Goal: Find specific page/section: Find specific page/section

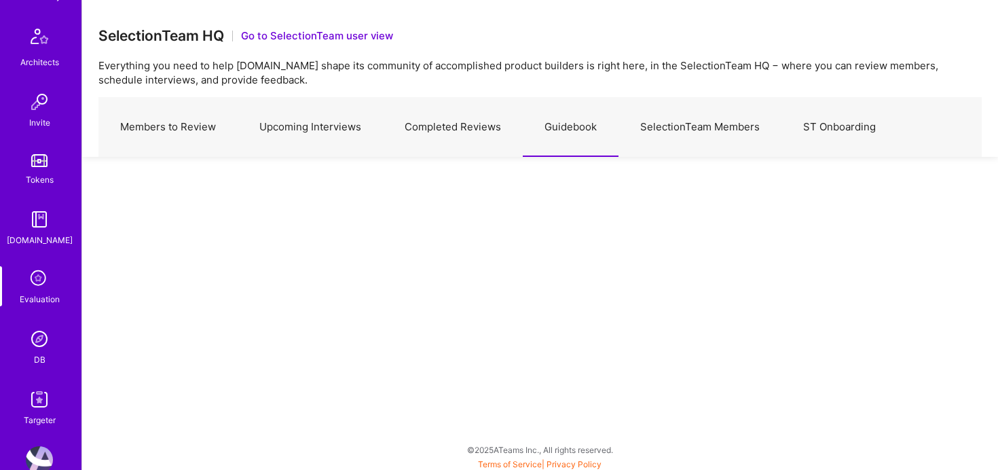
scroll to position [377, 0]
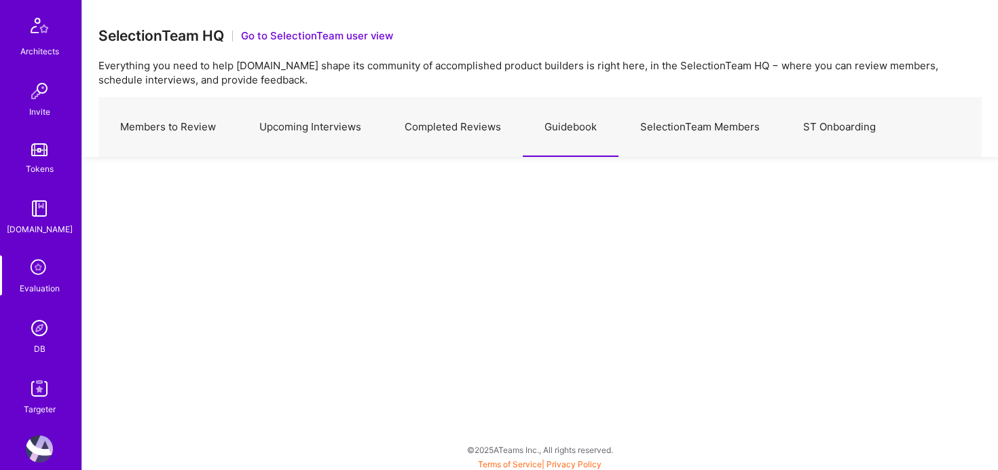
click at [44, 324] on img at bounding box center [39, 327] width 27 height 27
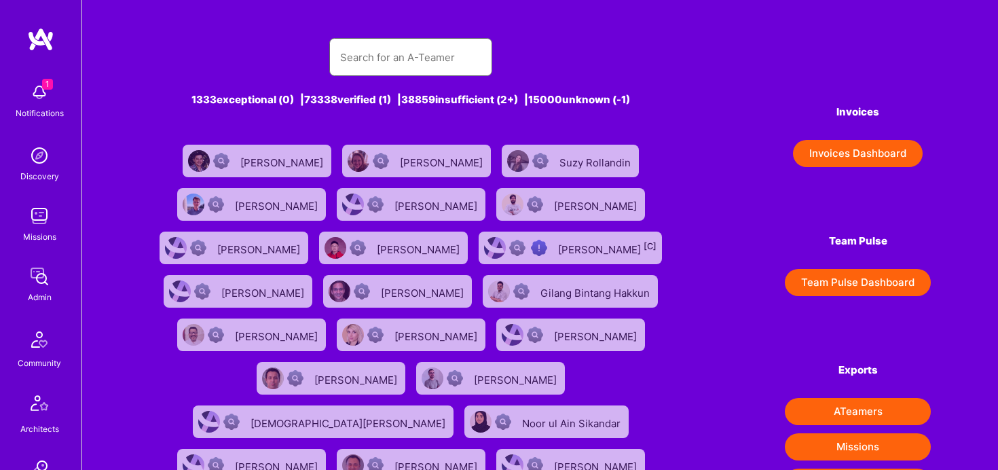
click at [443, 60] on input "text" at bounding box center [410, 57] width 141 height 35
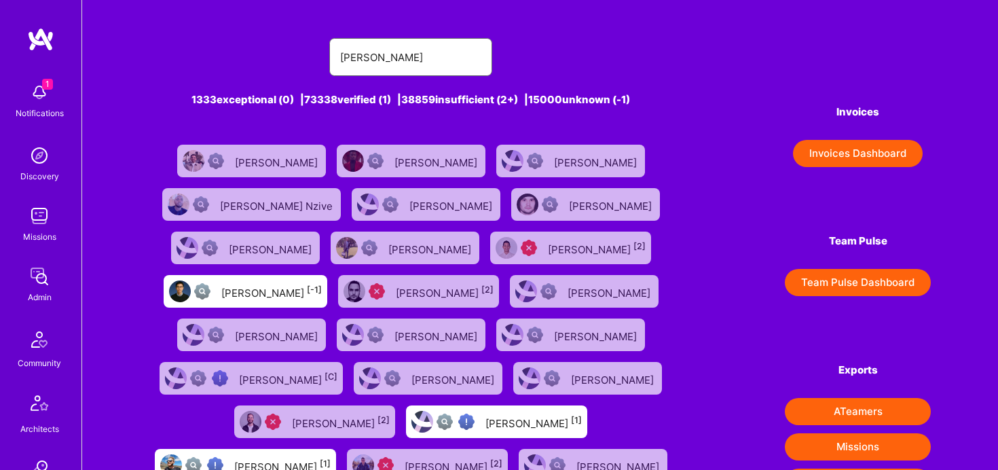
type input "[PERSON_NAME]"
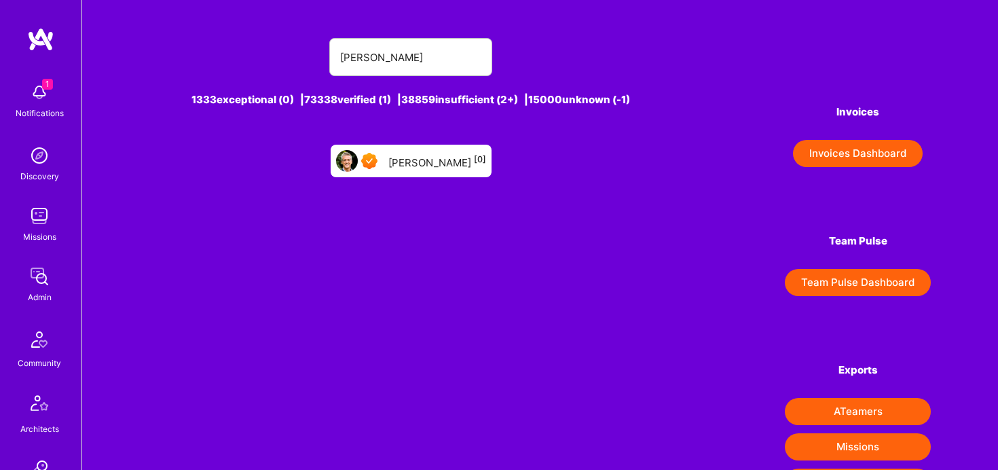
click at [417, 159] on div "[PERSON_NAME] [0]" at bounding box center [437, 161] width 98 height 18
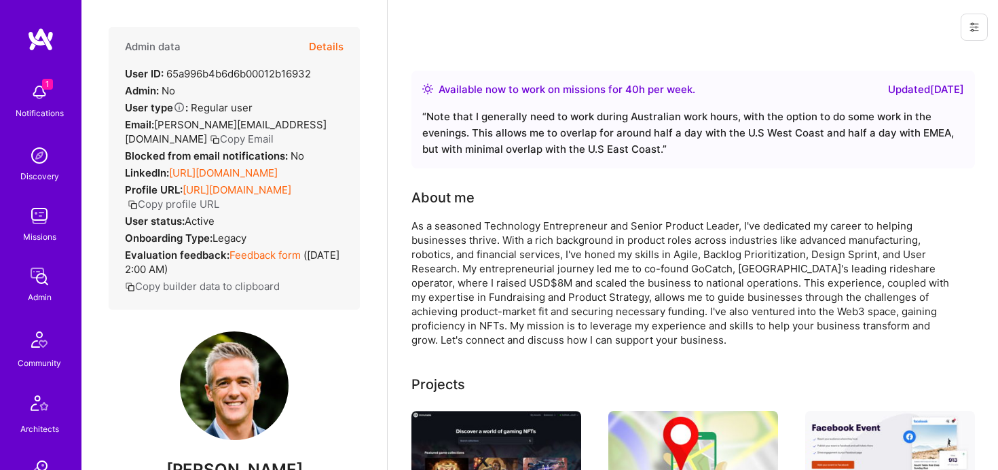
click at [337, 45] on button "Details" at bounding box center [326, 46] width 35 height 39
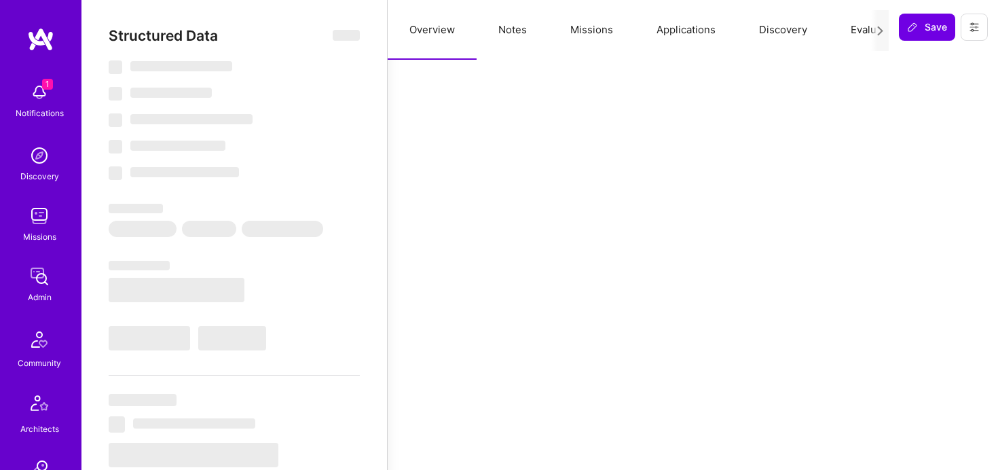
select select "Right Now"
select select "7"
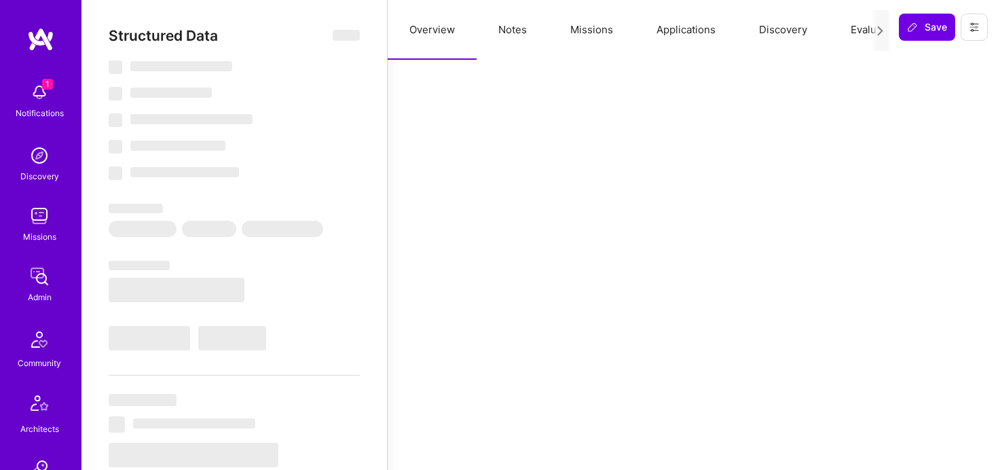
select select "AU"
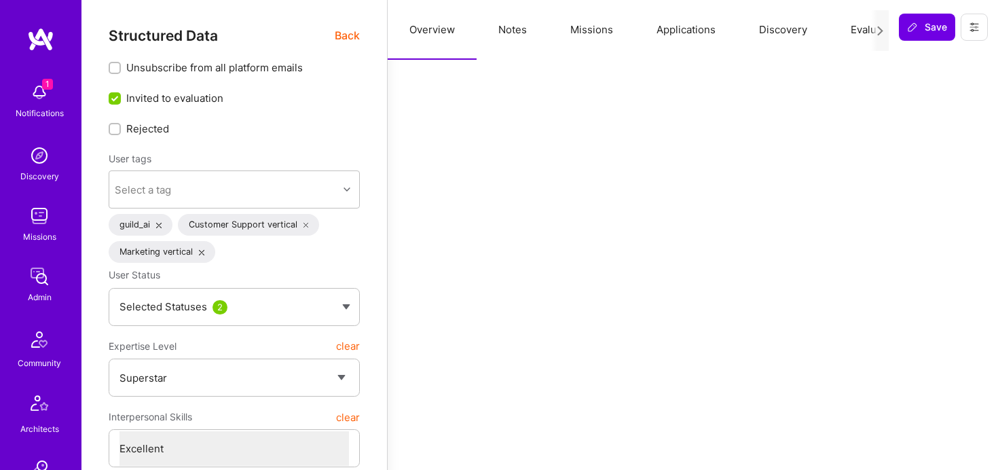
click at [512, 26] on button "Notes" at bounding box center [512, 30] width 72 height 60
type textarea "x"
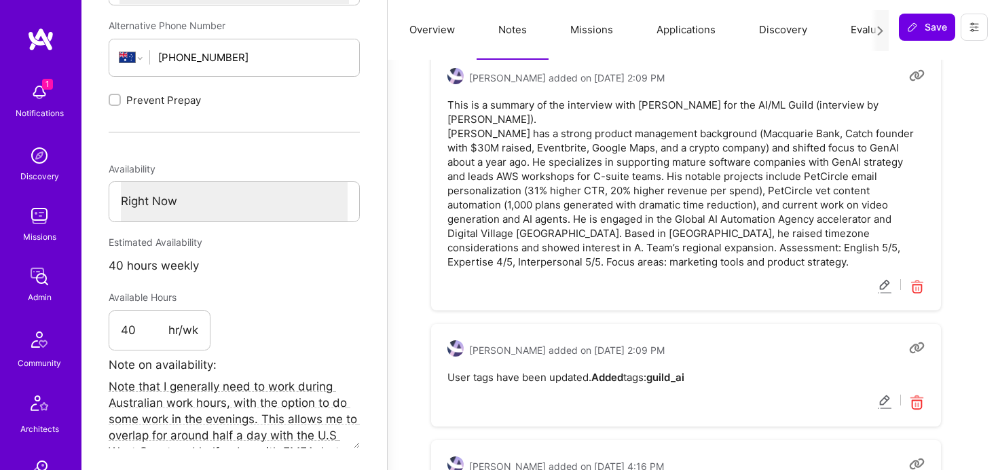
scroll to position [628, 0]
